Goal: Task Accomplishment & Management: Manage account settings

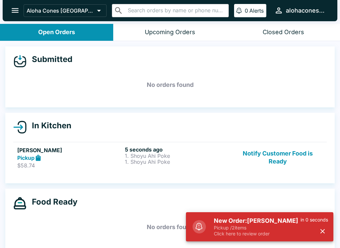
click at [162, 162] on p "1. Shoyu Ahi Poke" at bounding box center [177, 162] width 105 height 6
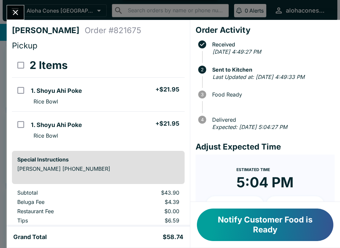
click at [17, 13] on icon "Close" at bounding box center [15, 12] width 9 height 9
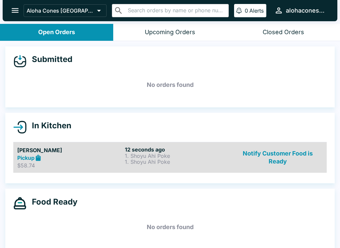
click at [305, 162] on button "Notify Customer Food is Ready" at bounding box center [278, 157] width 90 height 23
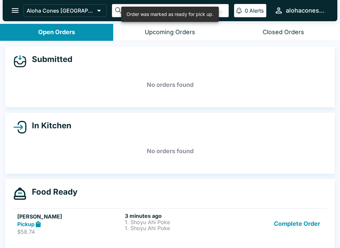
click at [310, 227] on button "Complete Order" at bounding box center [296, 224] width 51 height 23
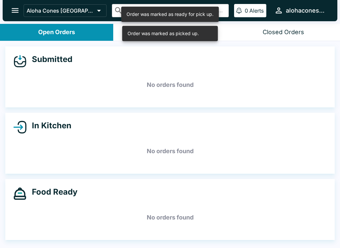
click at [177, 148] on h5 "No orders found" at bounding box center [169, 151] width 313 height 24
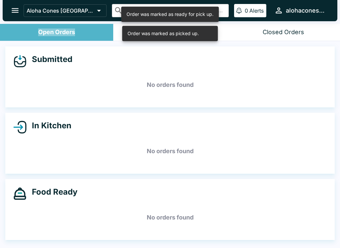
click at [71, 32] on div "Open Orders" at bounding box center [56, 33] width 37 height 8
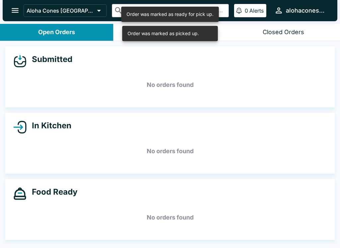
click at [293, 36] on div "Closed Orders" at bounding box center [283, 33] width 41 height 8
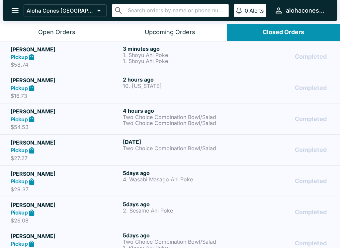
click at [250, 61] on div "Completed" at bounding box center [282, 56] width 94 height 23
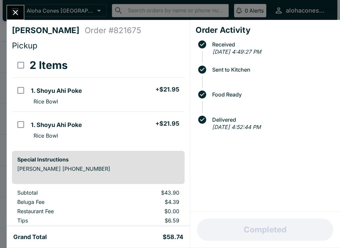
click at [21, 11] on button "Close" at bounding box center [15, 12] width 17 height 14
